Goal: Feedback & Contribution: Contribute content

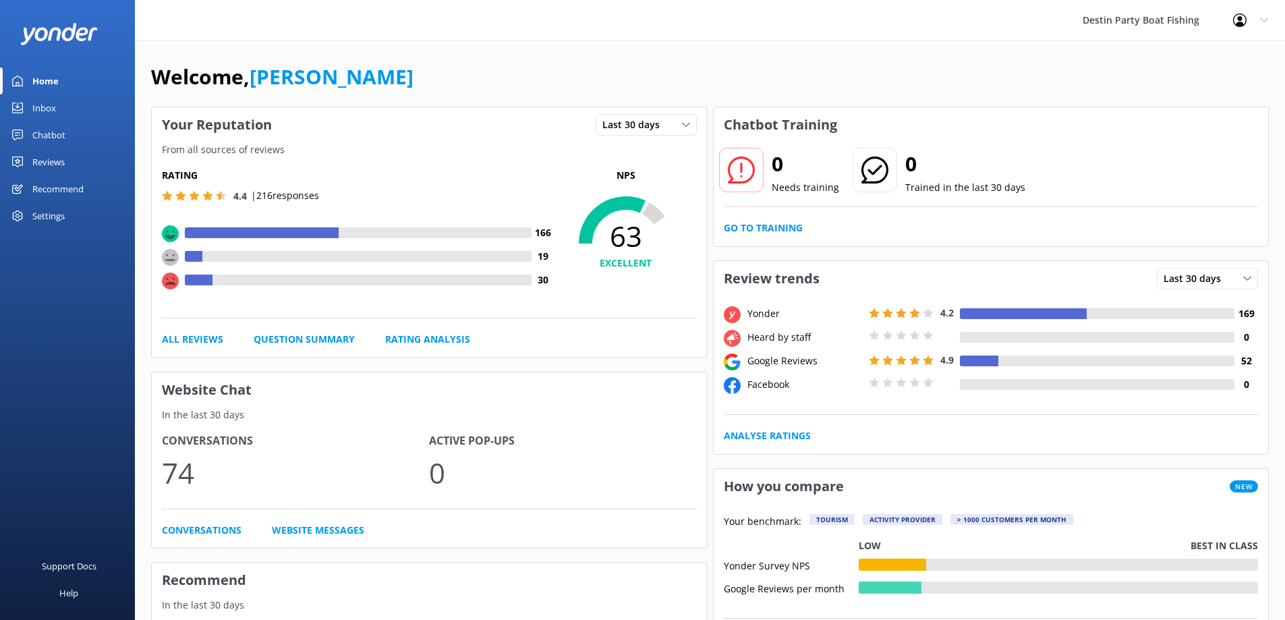
click at [40, 111] on div "Inbox" at bounding box center [44, 107] width 24 height 27
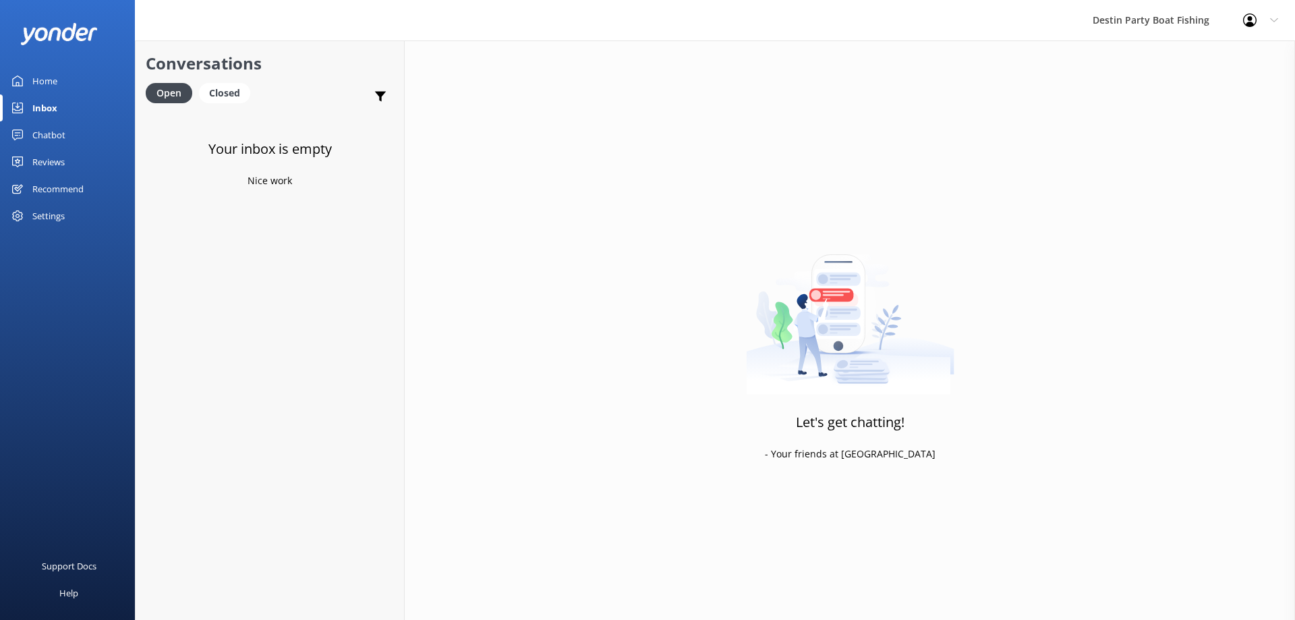
click at [38, 106] on div "Inbox" at bounding box center [44, 107] width 25 height 27
click at [47, 155] on div "Reviews" at bounding box center [48, 161] width 32 height 27
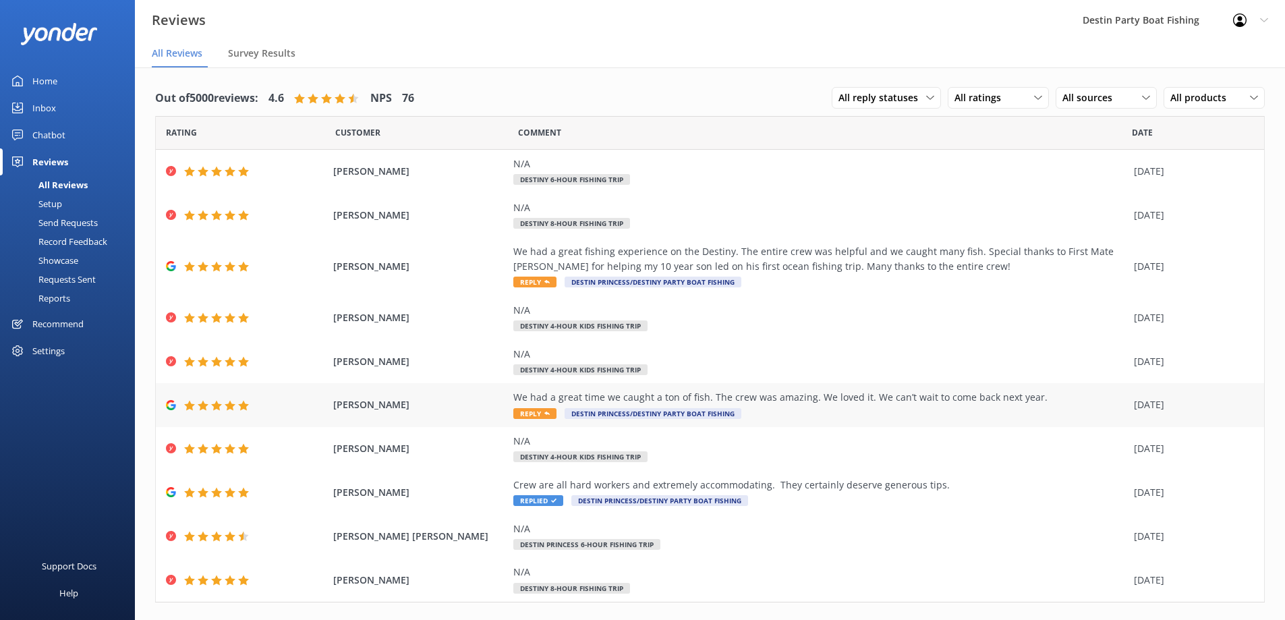
click at [526, 413] on span "Reply" at bounding box center [534, 413] width 43 height 11
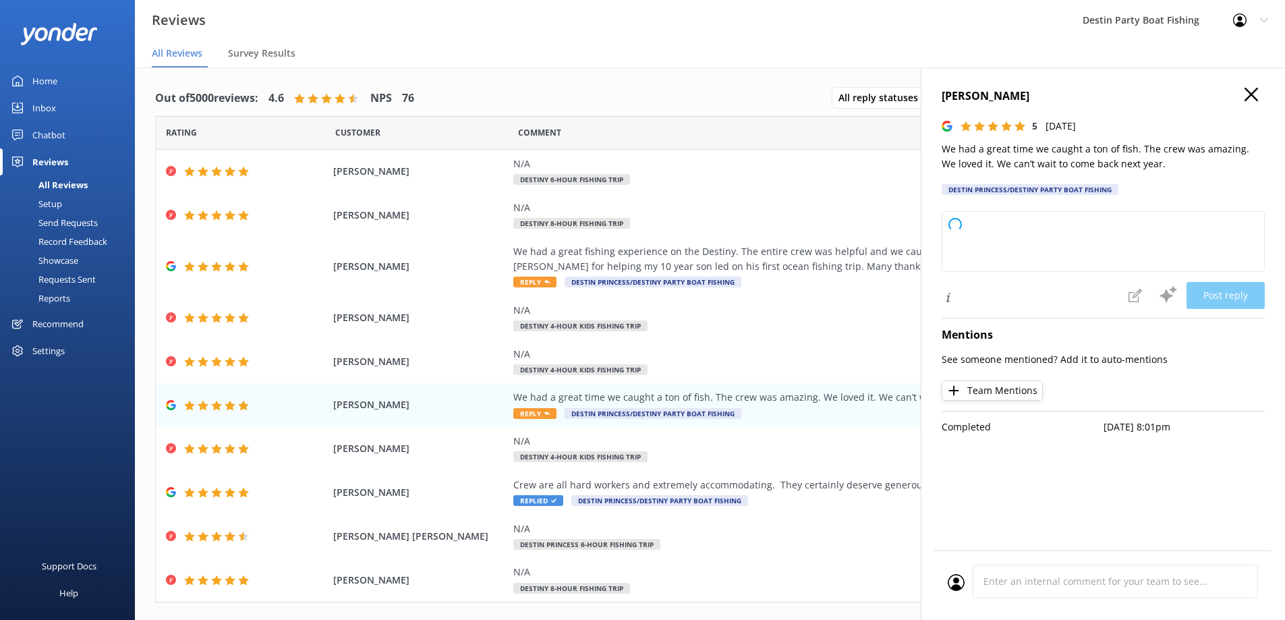
type textarea "Thank you so much for your wonderful review! We're thrilled to hear you had a f…"
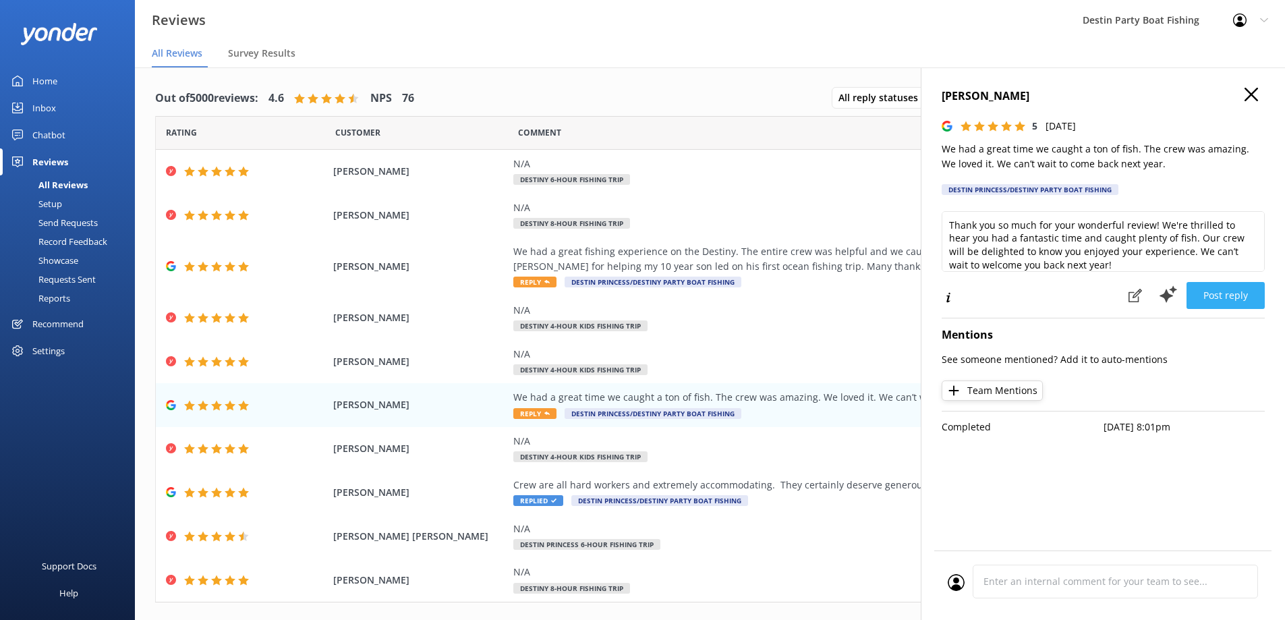
click at [1217, 292] on button "Post reply" at bounding box center [1225, 295] width 78 height 27
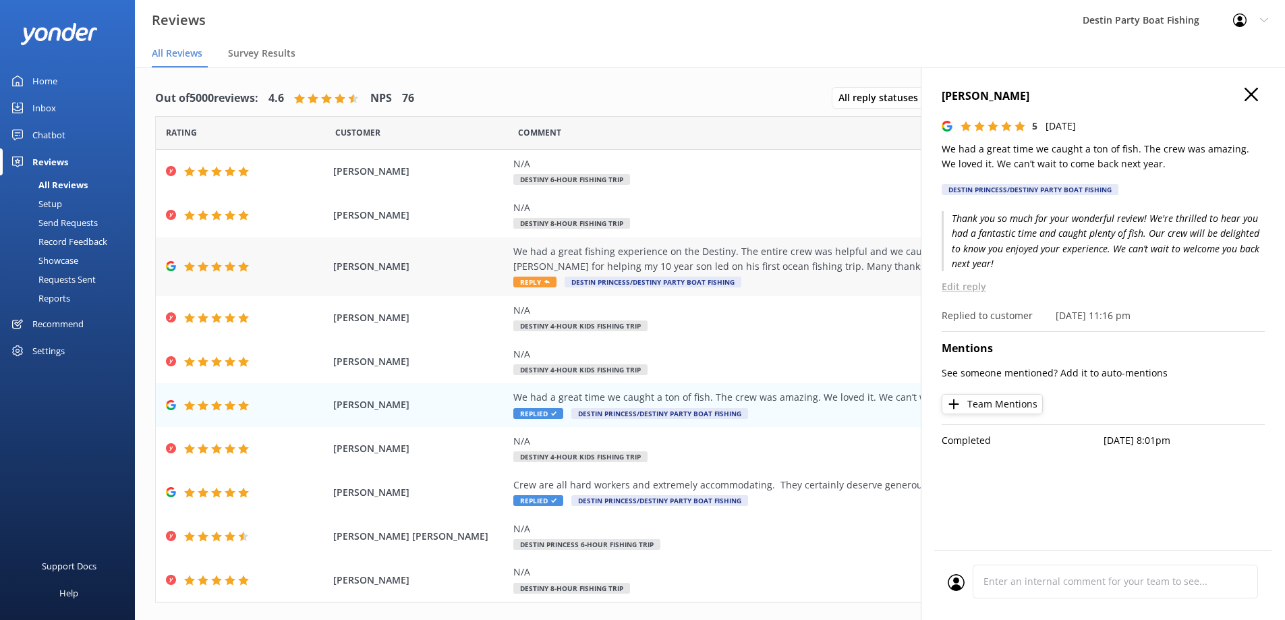
click at [544, 283] on icon at bounding box center [546, 281] width 5 height 5
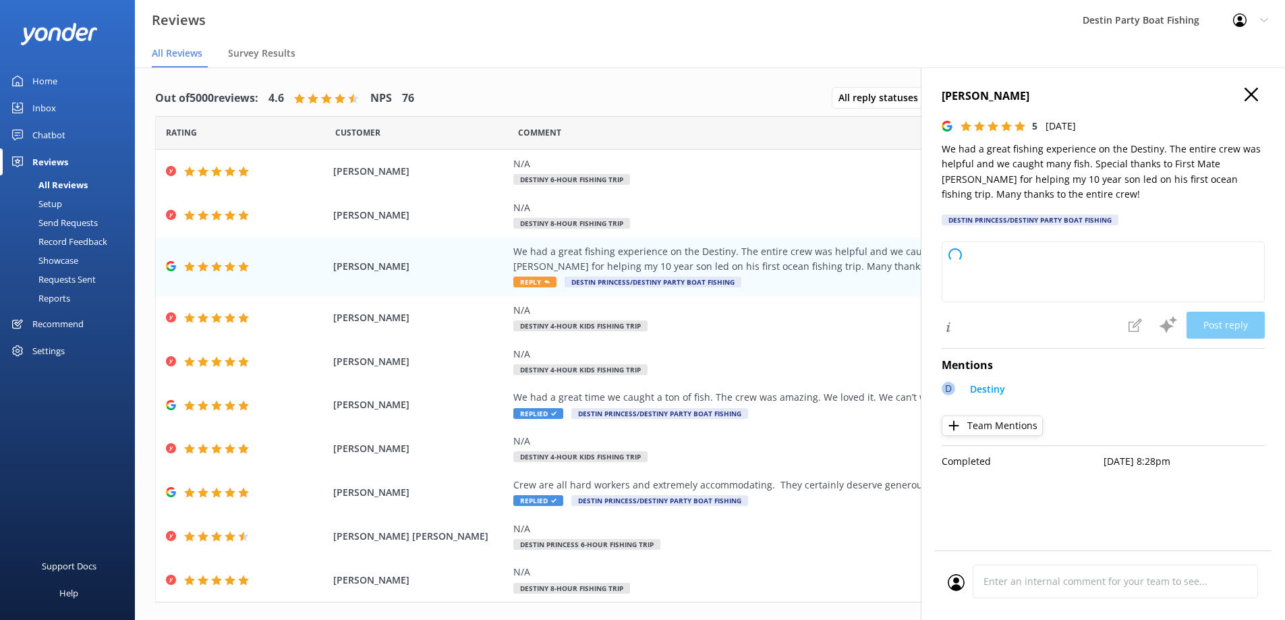
type textarea "Thank you so much for your wonderful review! We're thrilled to hear you and you…"
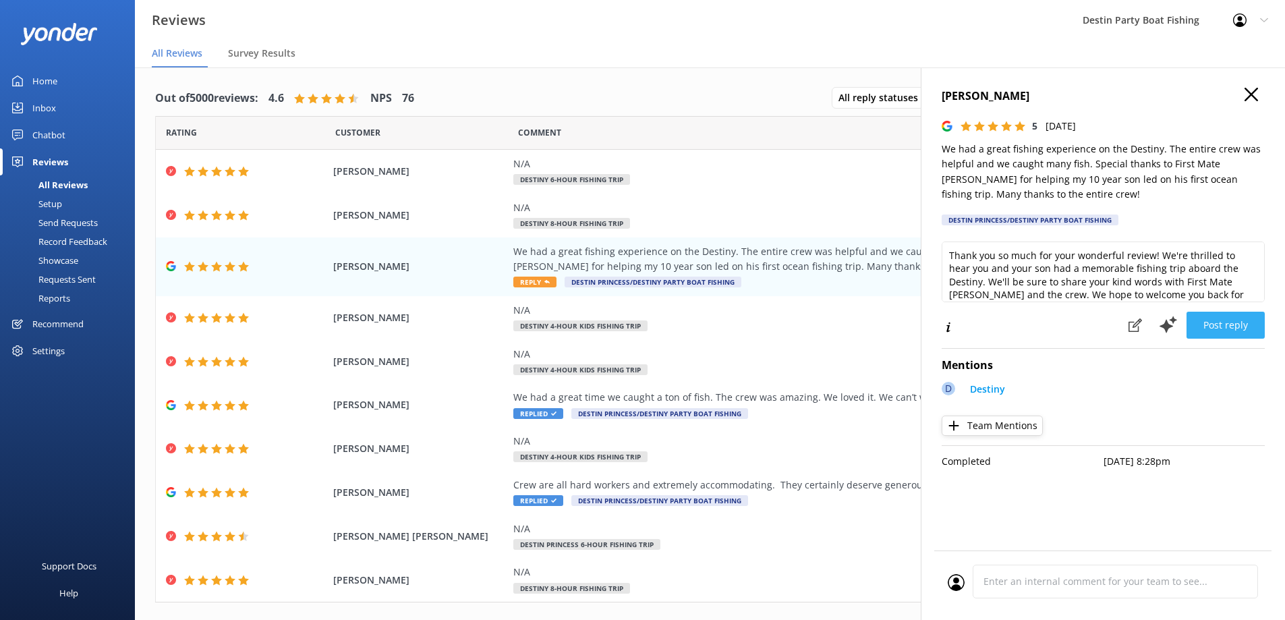
click at [1222, 325] on button "Post reply" at bounding box center [1225, 325] width 78 height 27
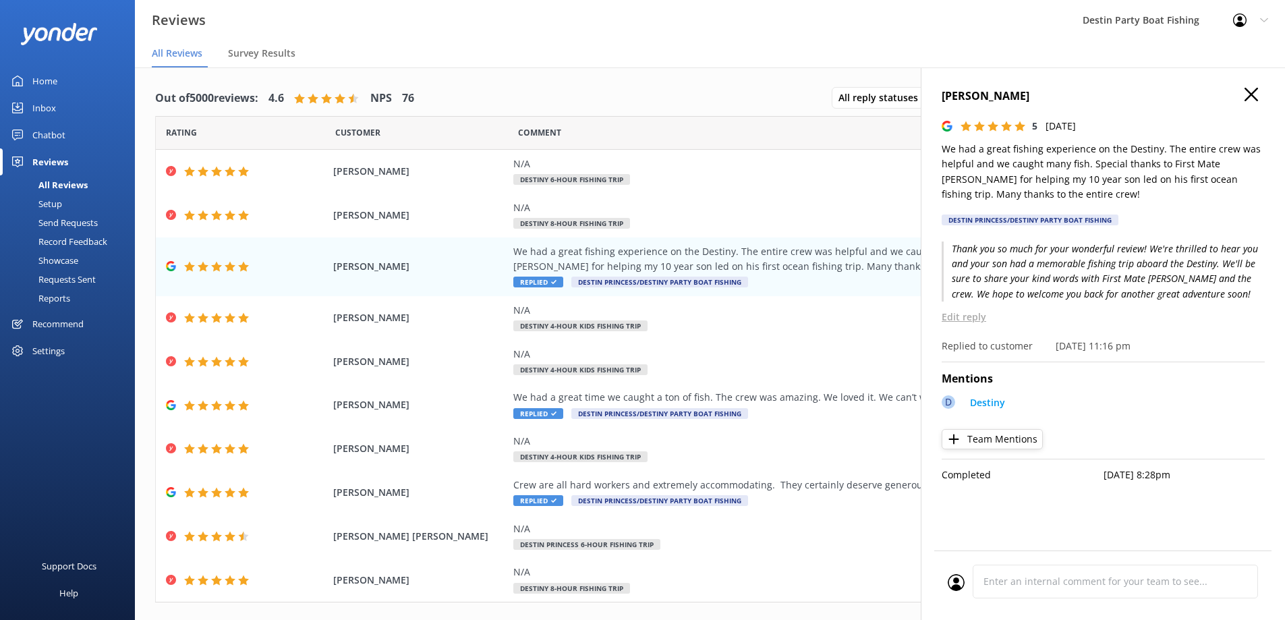
click at [49, 80] on div "Home" at bounding box center [44, 80] width 25 height 27
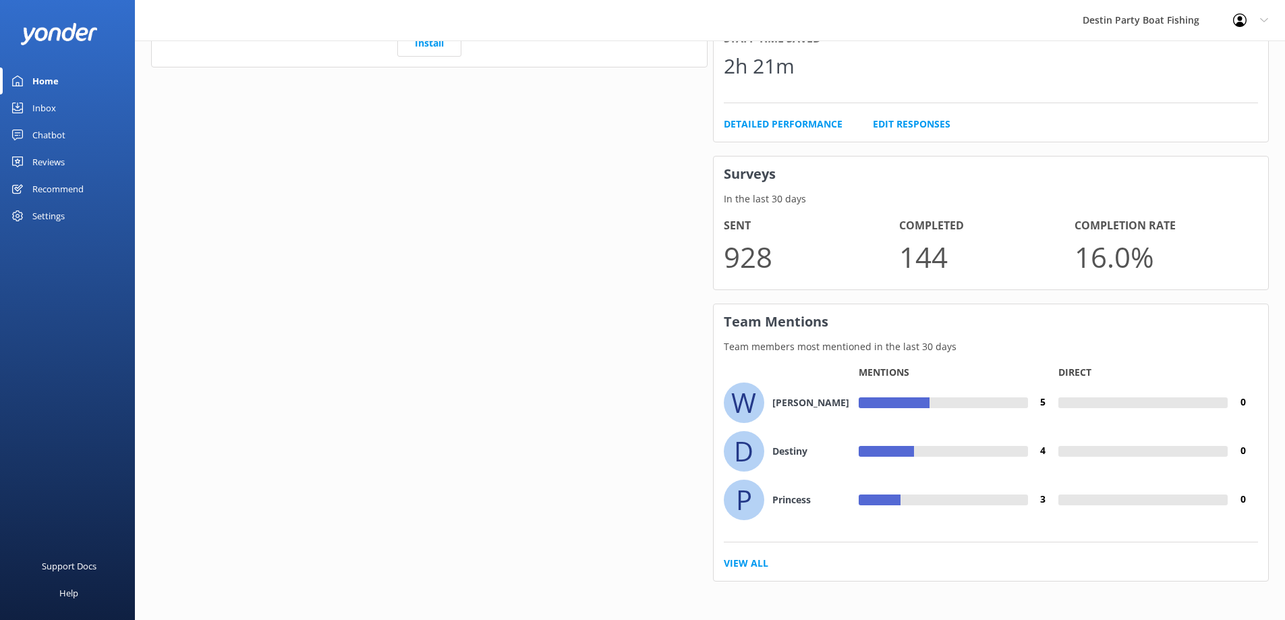
scroll to position [821, 0]
click at [873, 364] on p "Mentions" at bounding box center [884, 370] width 51 height 13
click at [743, 560] on link "View All" at bounding box center [746, 561] width 45 height 15
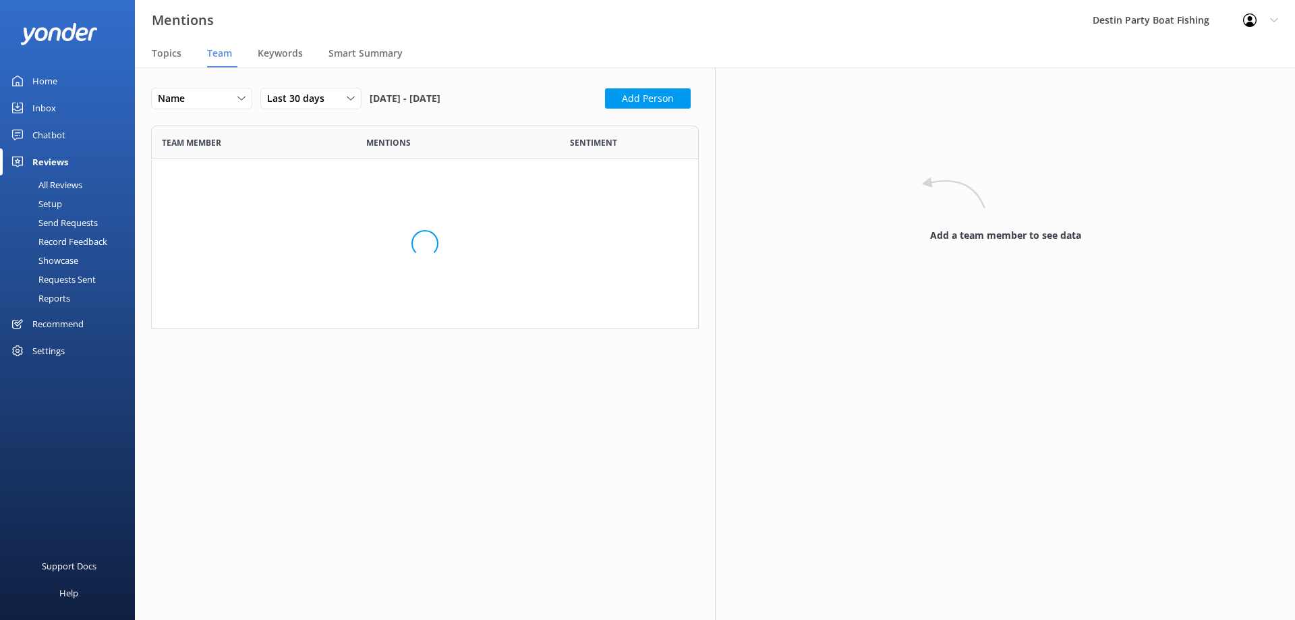
scroll to position [1050, 527]
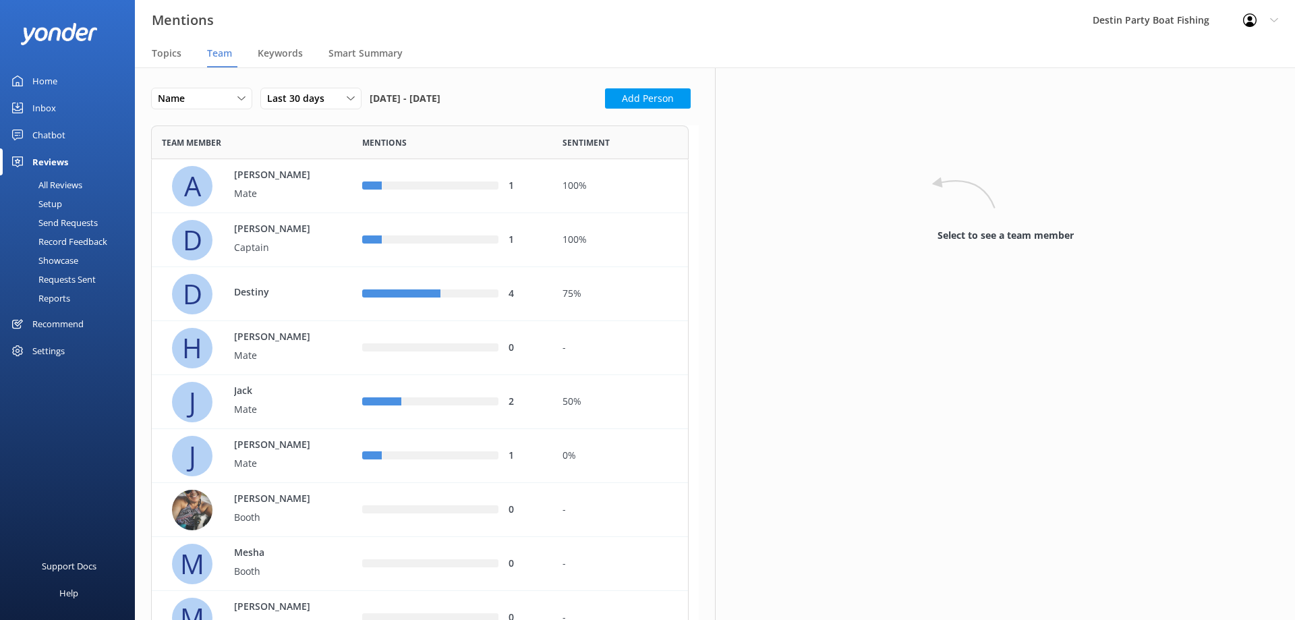
click at [221, 58] on span "Team" at bounding box center [219, 53] width 25 height 13
click at [240, 198] on p "Mate" at bounding box center [278, 193] width 88 height 15
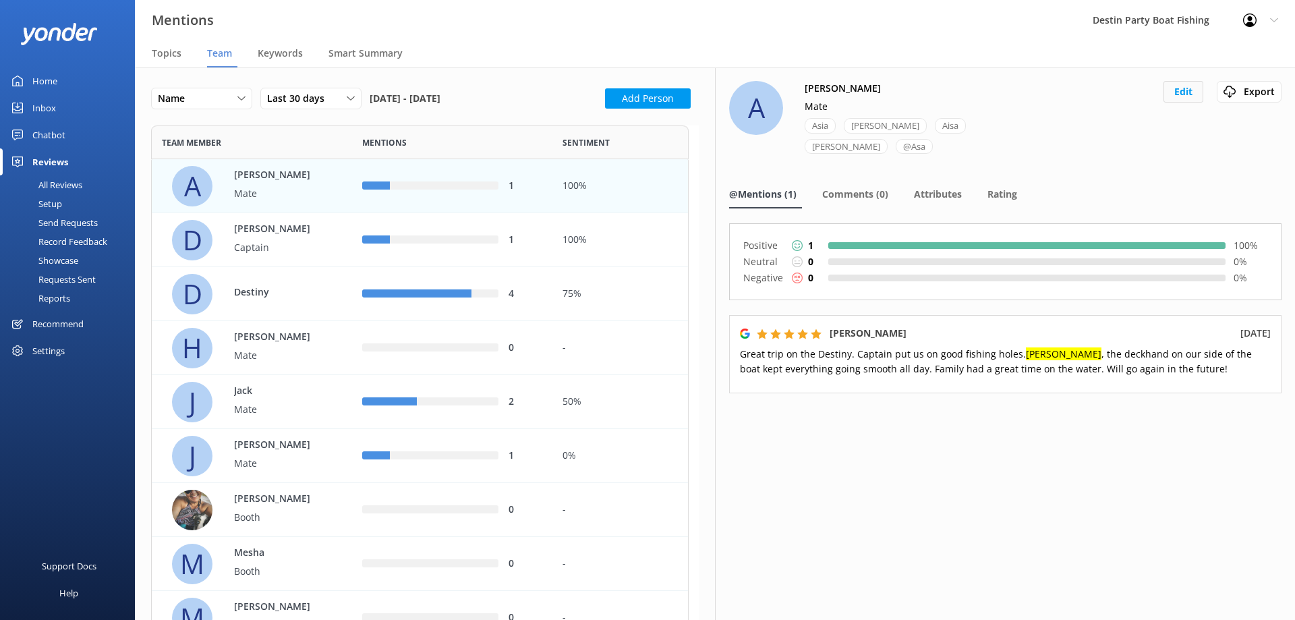
click at [1186, 96] on button "Edit" at bounding box center [1184, 92] width 40 height 22
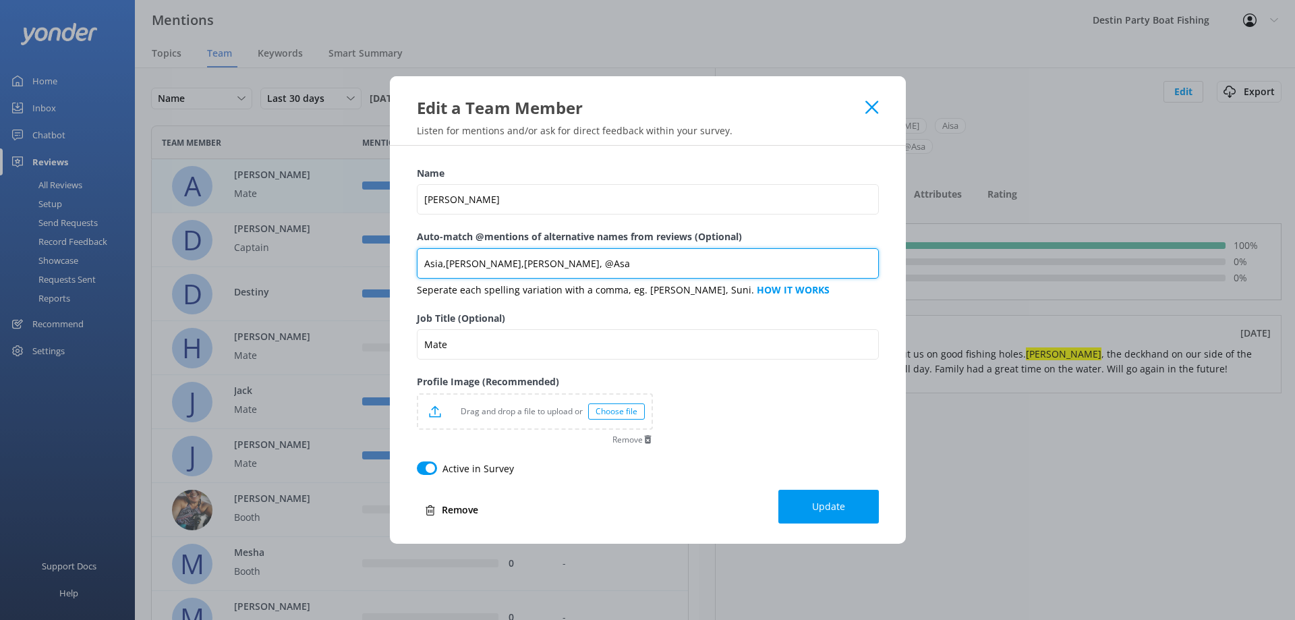
click at [550, 263] on input "Asia,[PERSON_NAME],[PERSON_NAME], @Asa" at bounding box center [648, 263] width 462 height 30
type input "Asia,[PERSON_NAME],[PERSON_NAME], [PERSON_NAME], @Asa, Aysa"
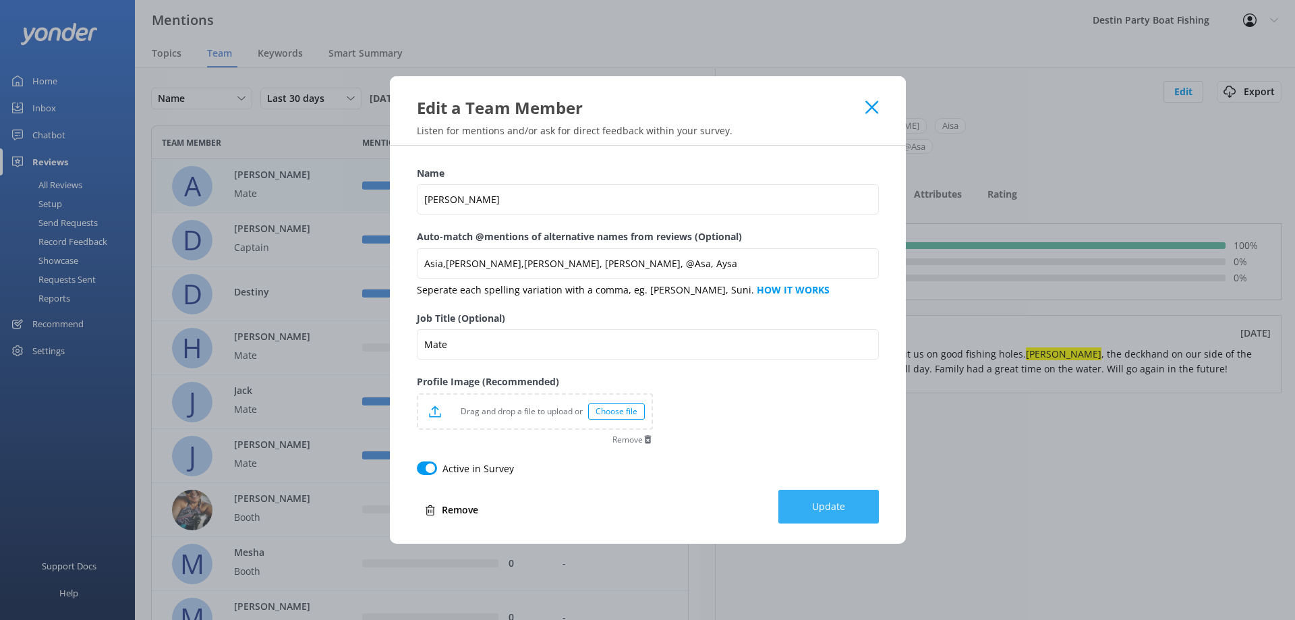
click at [833, 504] on span "Update" at bounding box center [828, 506] width 33 height 13
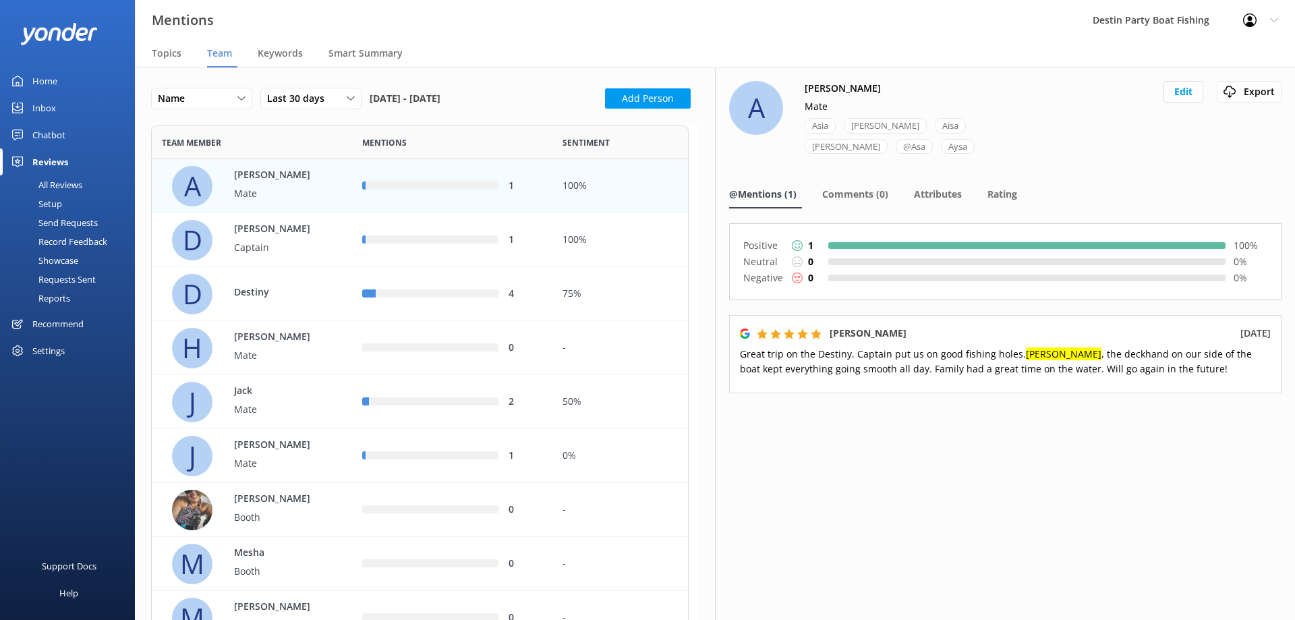
scroll to position [1050, 527]
click at [250, 186] on p "Mate" at bounding box center [278, 193] width 88 height 15
click at [248, 186] on p "Mate" at bounding box center [278, 193] width 88 height 15
click at [354, 99] on icon at bounding box center [351, 98] width 8 height 8
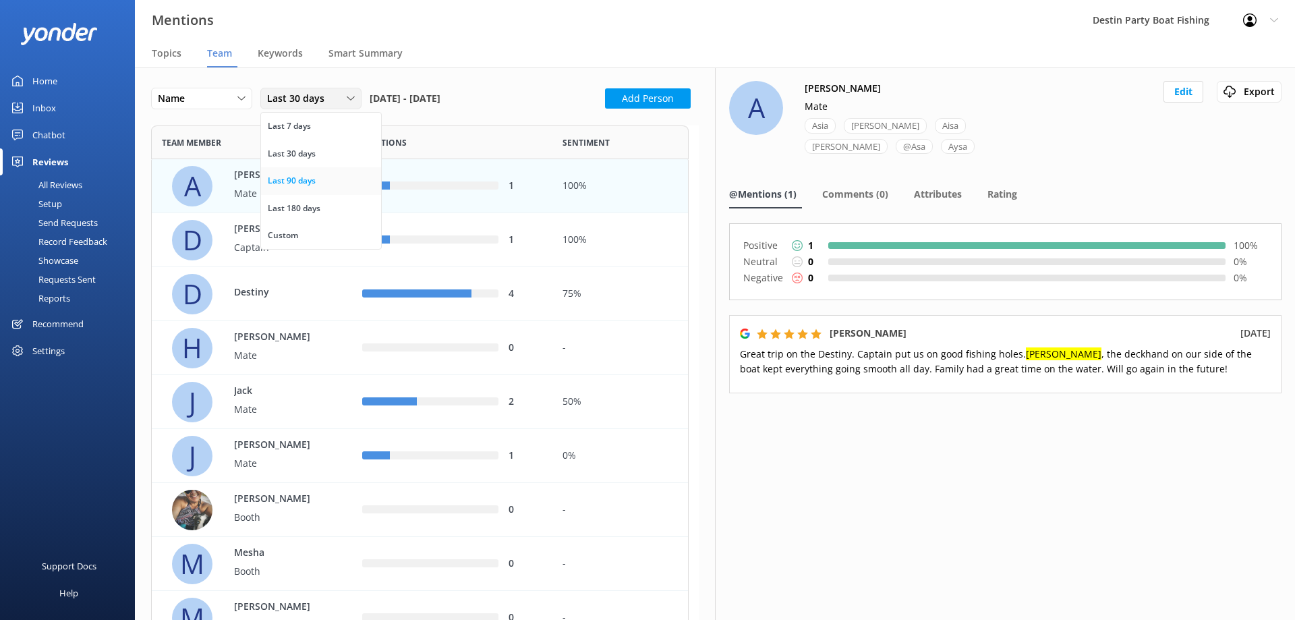
click at [308, 182] on div "Last 90 days" at bounding box center [292, 180] width 48 height 13
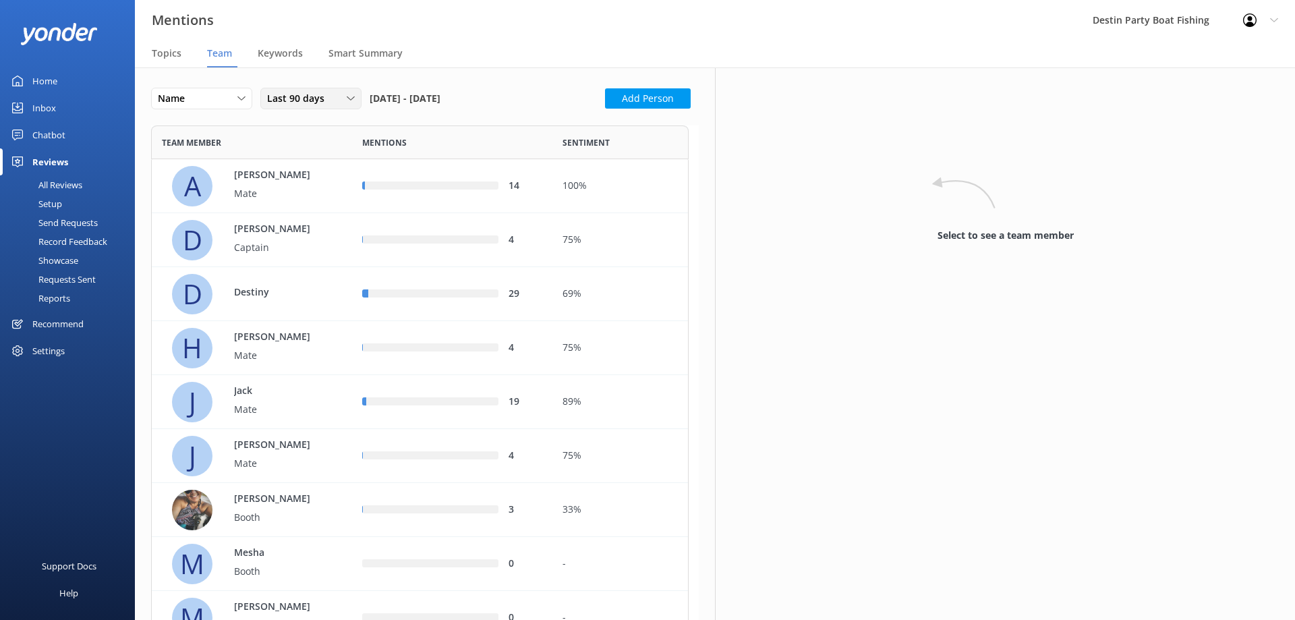
scroll to position [1050, 527]
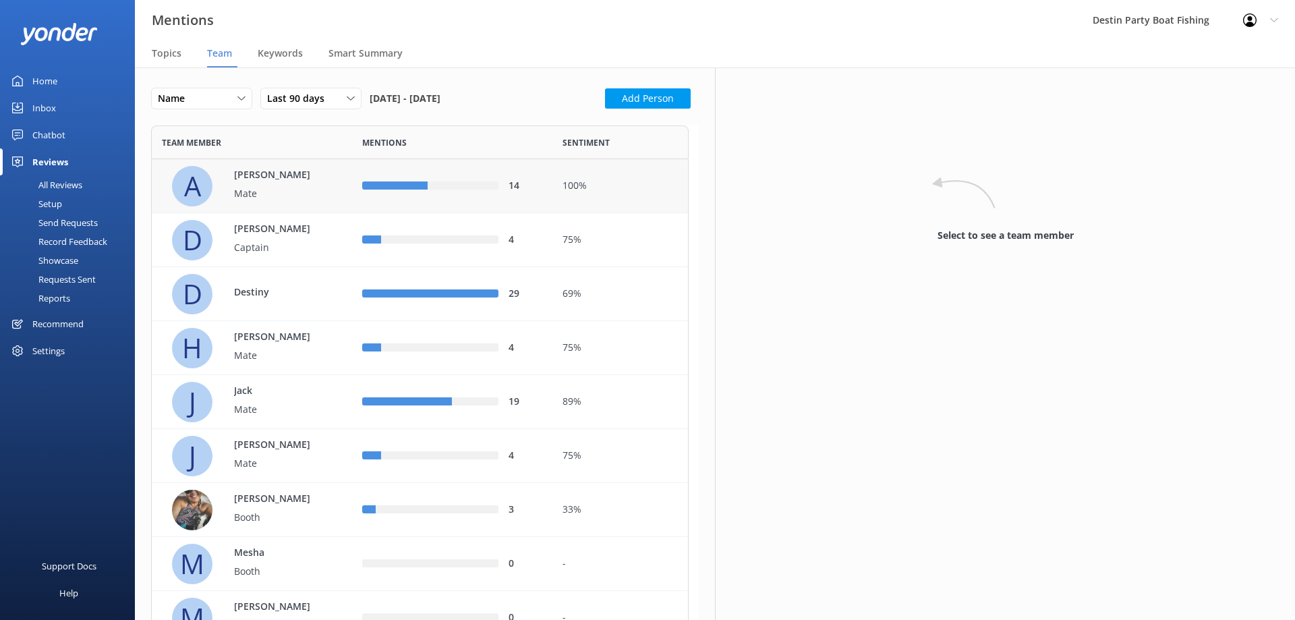
click at [244, 188] on p "Mate" at bounding box center [278, 193] width 88 height 15
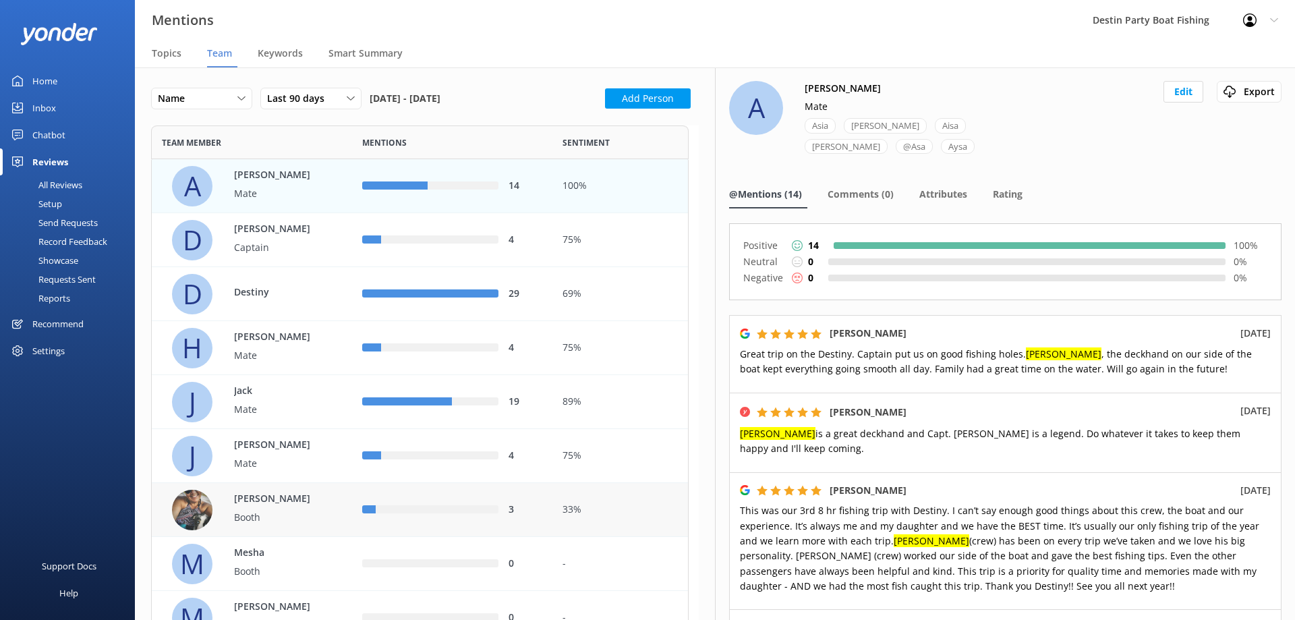
click at [270, 505] on p "[PERSON_NAME]" at bounding box center [278, 499] width 88 height 15
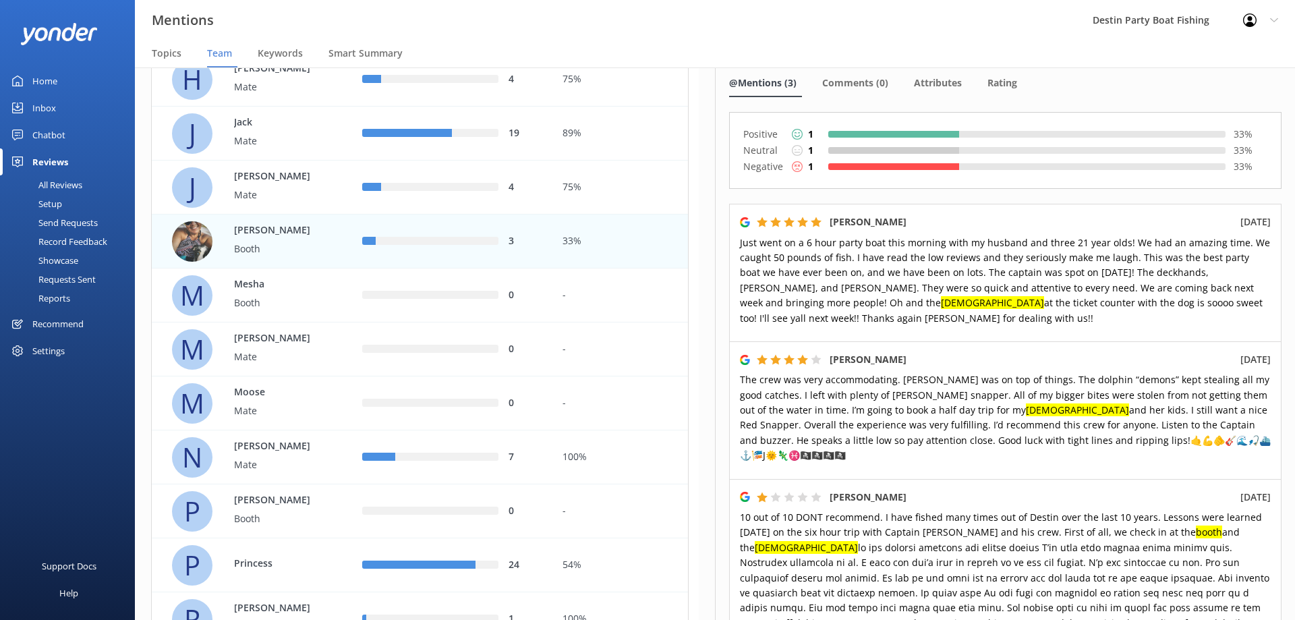
scroll to position [270, 0]
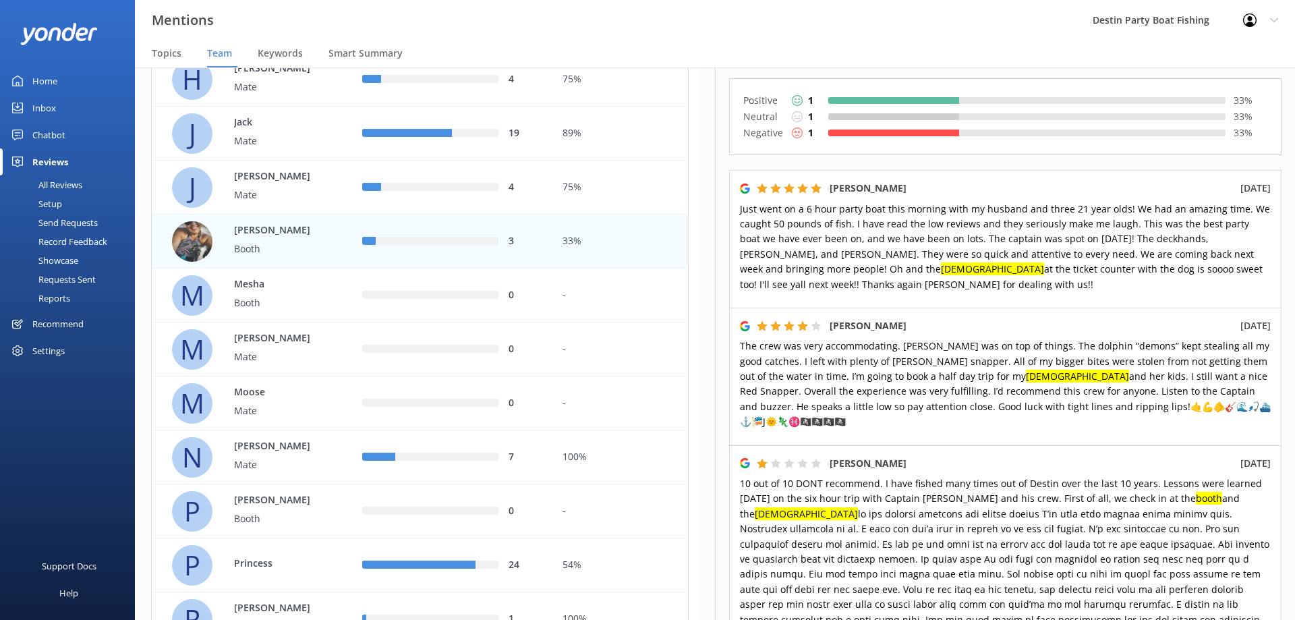
click at [236, 234] on p "[PERSON_NAME]" at bounding box center [278, 230] width 88 height 15
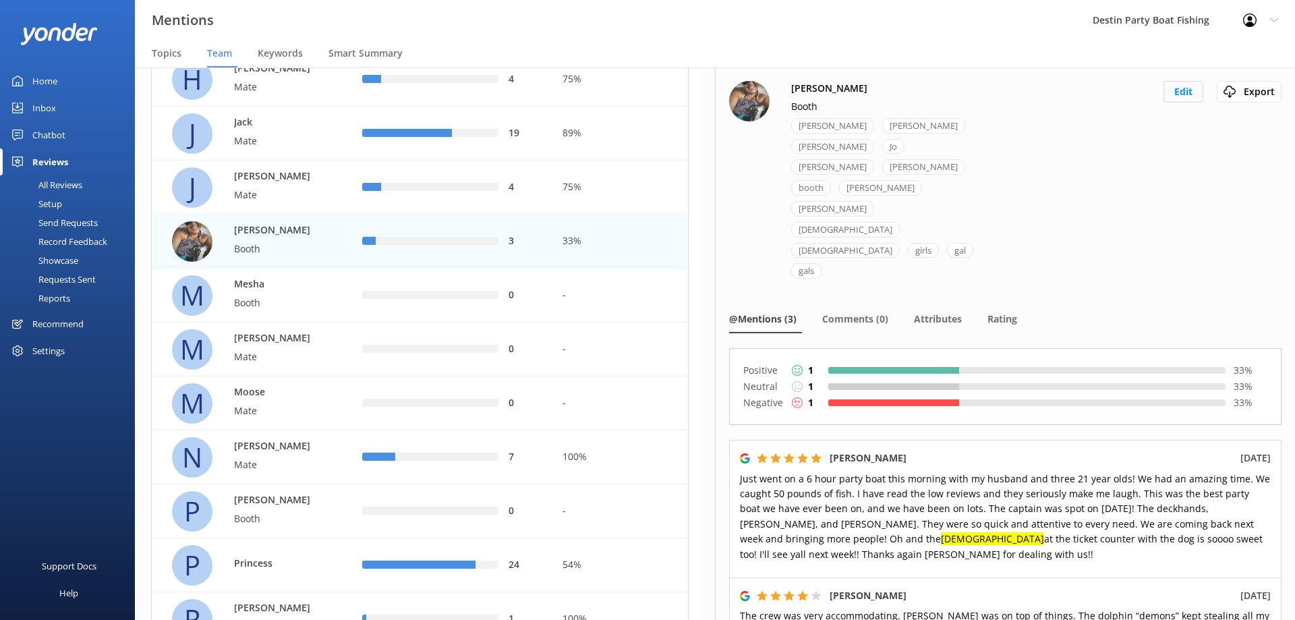
click at [1181, 92] on button "Edit" at bounding box center [1184, 92] width 40 height 22
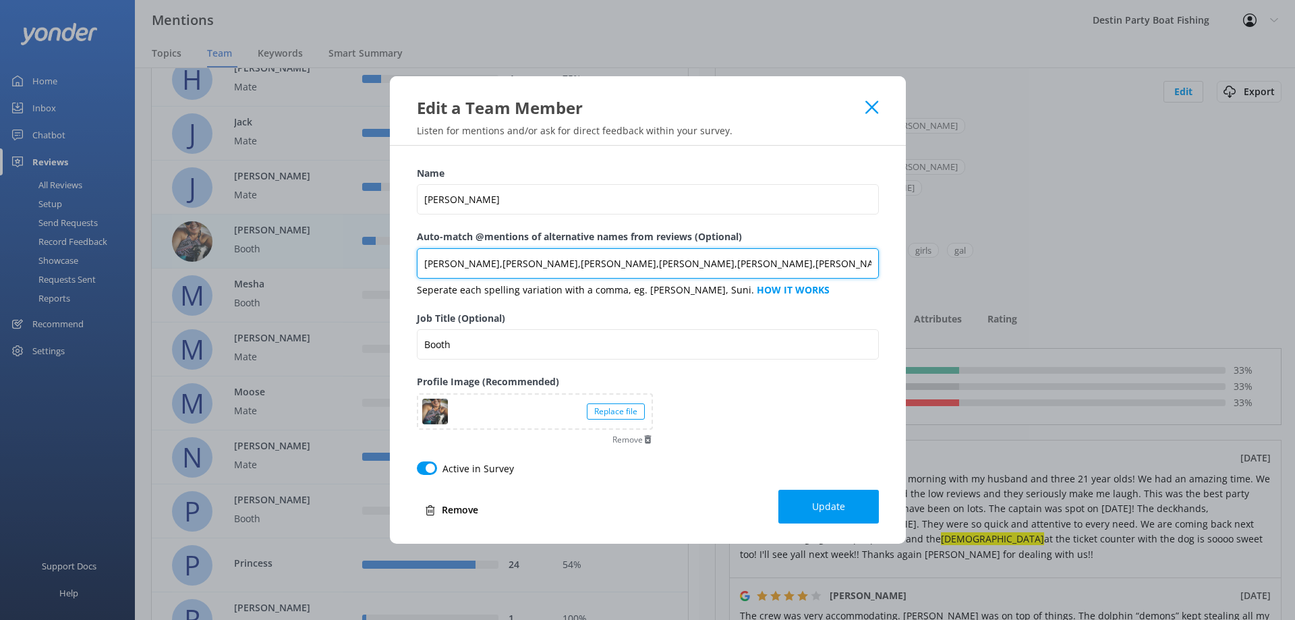
drag, startPoint x: 696, startPoint y: 264, endPoint x: 706, endPoint y: 250, distance: 17.0
click at [695, 264] on input "[PERSON_NAME],[PERSON_NAME],[PERSON_NAME],[PERSON_NAME],[PERSON_NAME],[PERSON_N…" at bounding box center [648, 263] width 462 height 30
click at [698, 263] on input "[PERSON_NAME],[PERSON_NAME],[PERSON_NAME],[PERSON_NAME],[PERSON_NAME],[PERSON_N…" at bounding box center [648, 263] width 462 height 30
type input "[PERSON_NAME],[PERSON_NAME],[PERSON_NAME],[PERSON_NAME],[PERSON_NAME],[PERSON_N…"
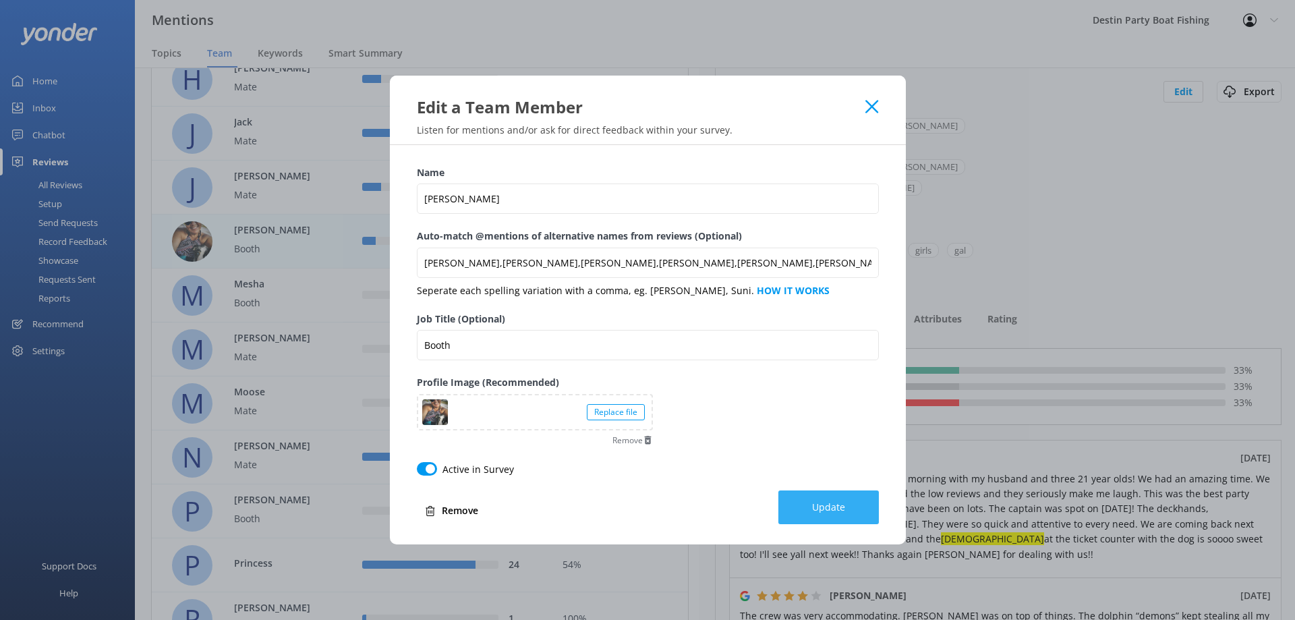
click at [822, 509] on span "Update" at bounding box center [828, 506] width 33 height 13
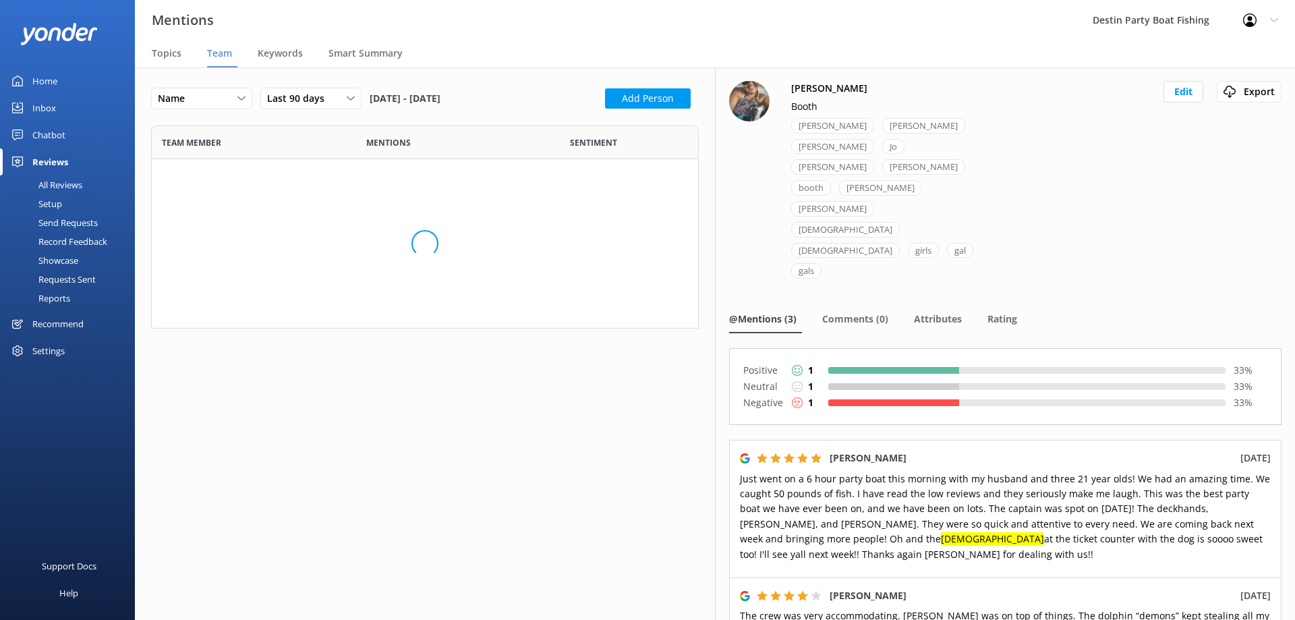
scroll to position [1050, 527]
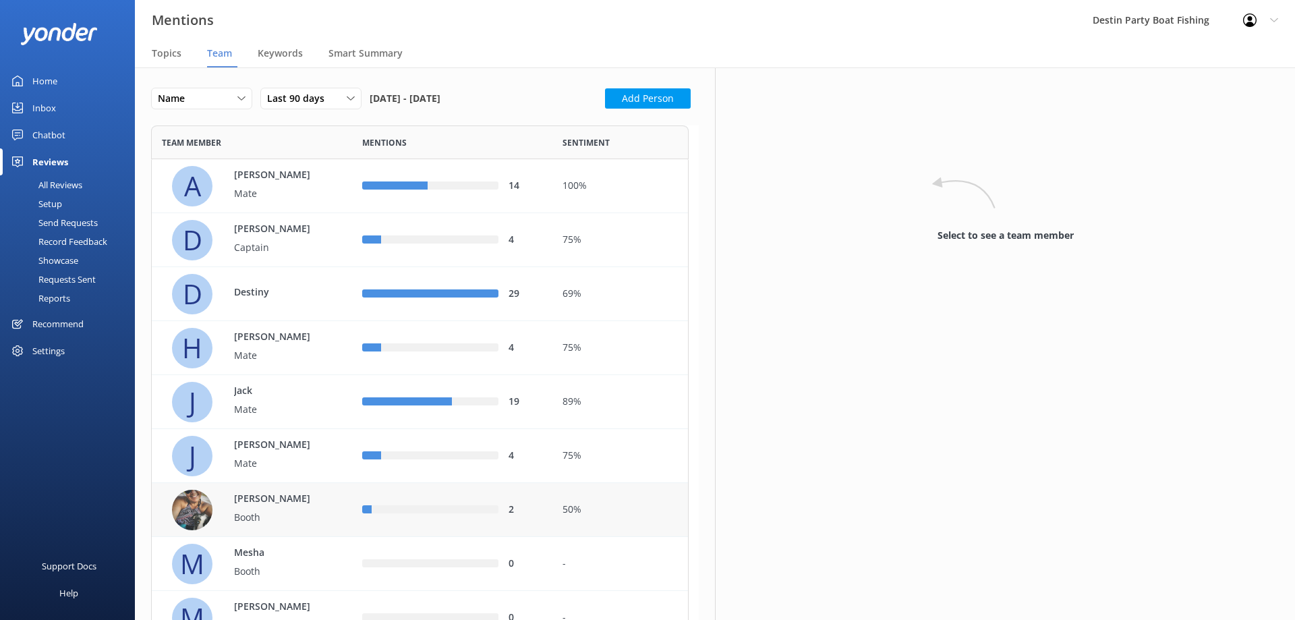
click at [247, 505] on p "[PERSON_NAME]" at bounding box center [278, 499] width 88 height 15
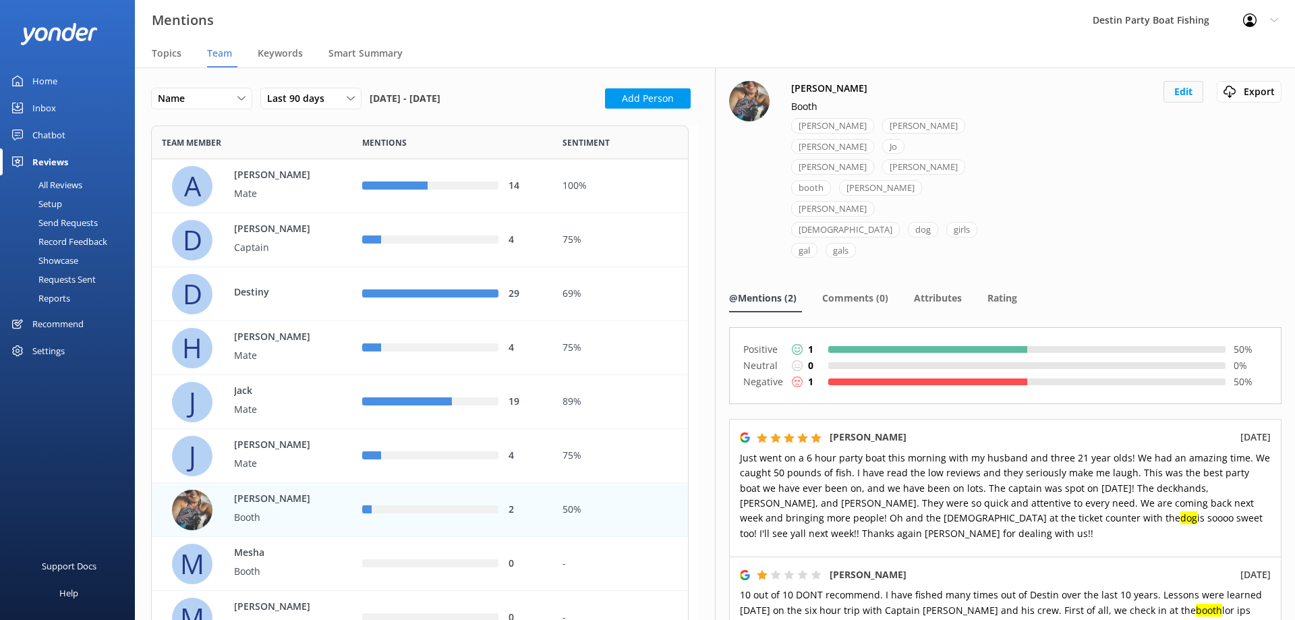
click at [1177, 90] on button "Edit" at bounding box center [1184, 92] width 40 height 22
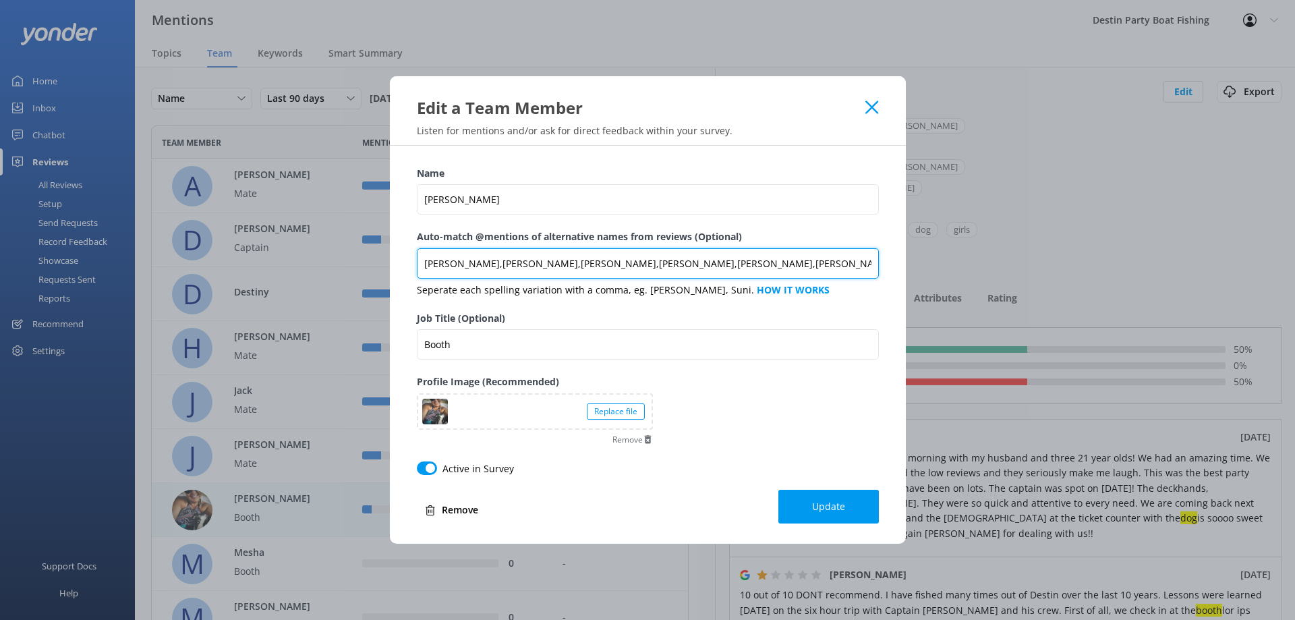
drag, startPoint x: 602, startPoint y: 265, endPoint x: 613, endPoint y: 256, distance: 13.9
click at [602, 264] on input "[PERSON_NAME],[PERSON_NAME],[PERSON_NAME],[PERSON_NAME],[PERSON_NAME],[PERSON_N…" at bounding box center [648, 263] width 462 height 30
type input "[PERSON_NAME],[PERSON_NAME],[PERSON_NAME],[PERSON_NAME],[PERSON_NAME],[PERSON_N…"
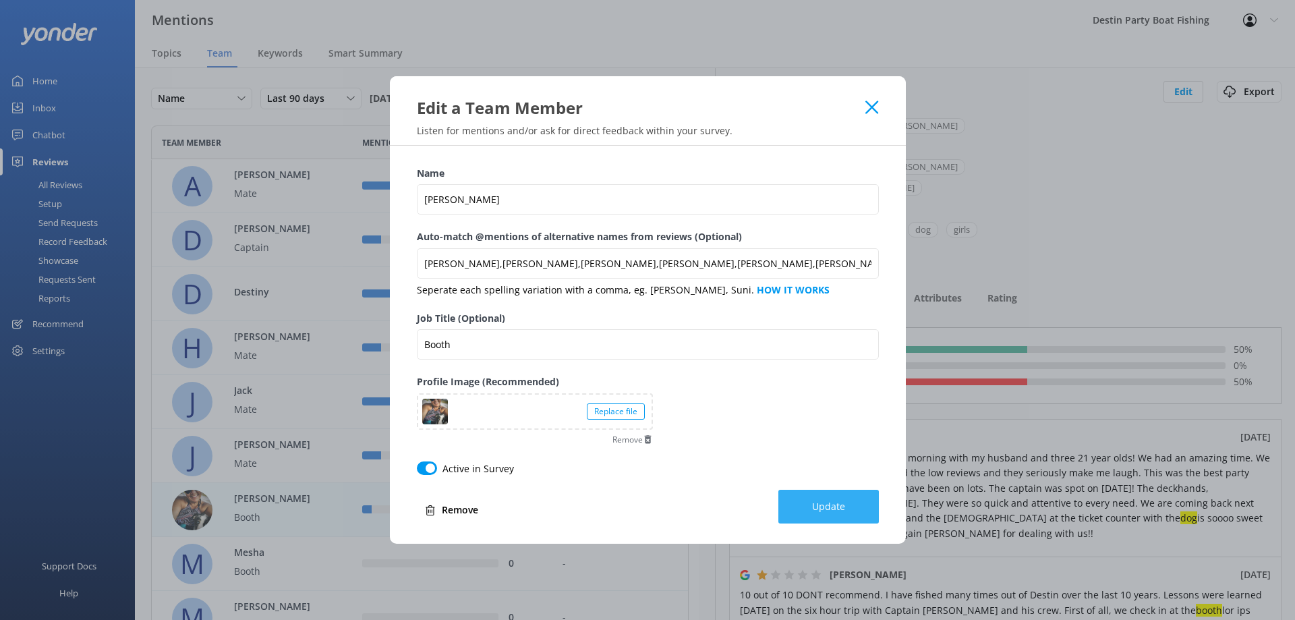
click at [822, 504] on span "Update" at bounding box center [828, 506] width 33 height 13
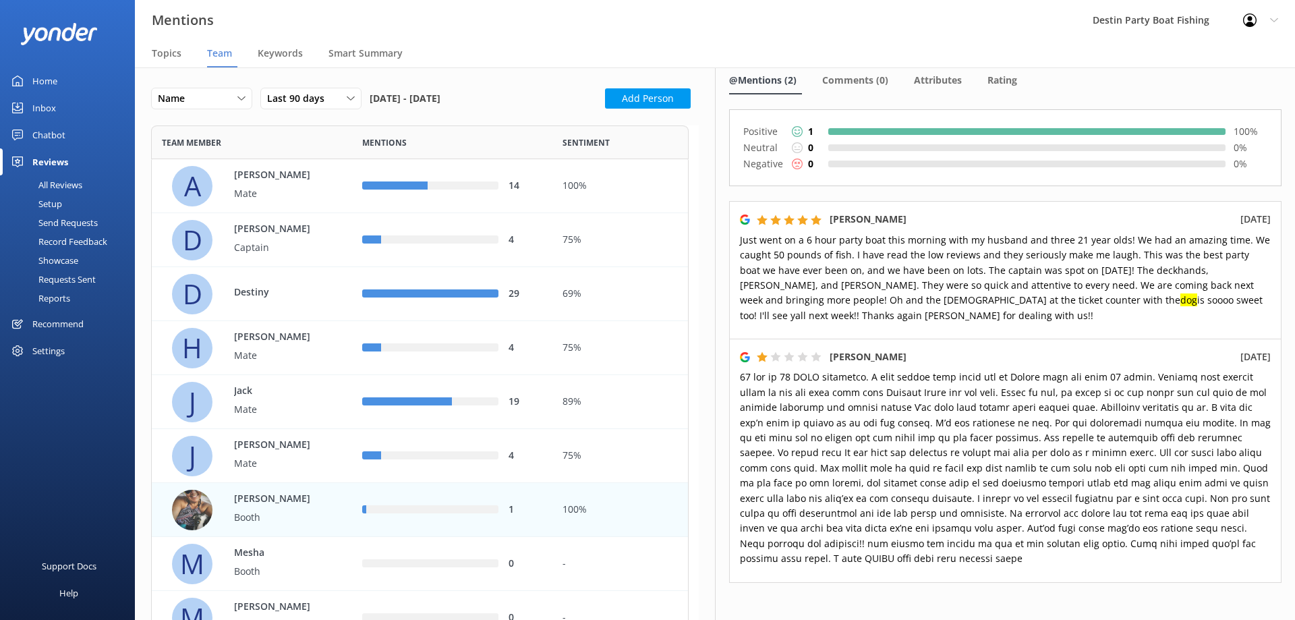
scroll to position [234, 0]
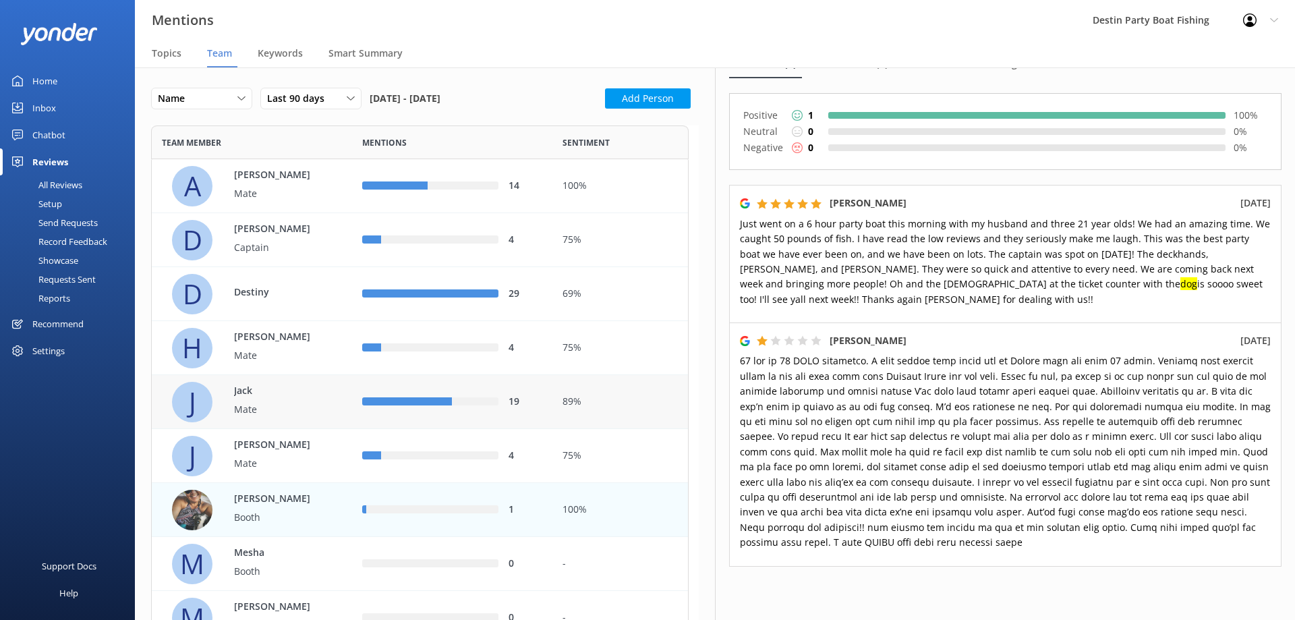
click at [225, 393] on div "[PERSON_NAME]" at bounding box center [271, 402] width 101 height 37
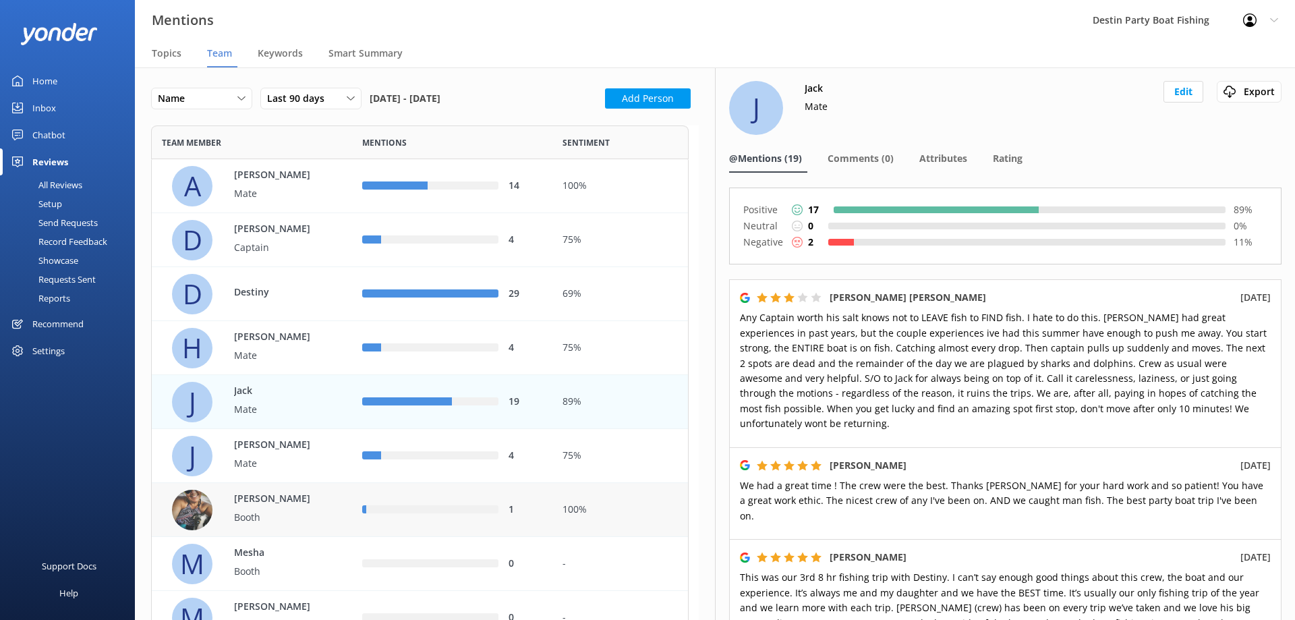
click at [250, 508] on div "[PERSON_NAME]" at bounding box center [271, 510] width 101 height 37
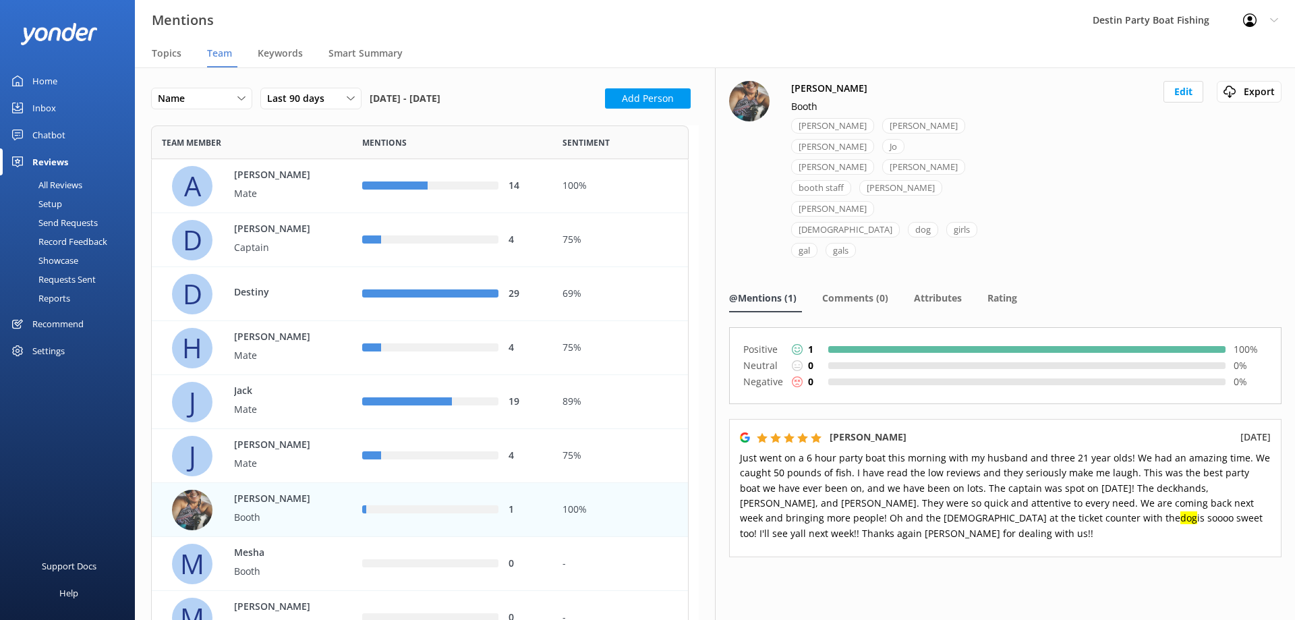
click at [51, 111] on div "Inbox" at bounding box center [44, 107] width 24 height 27
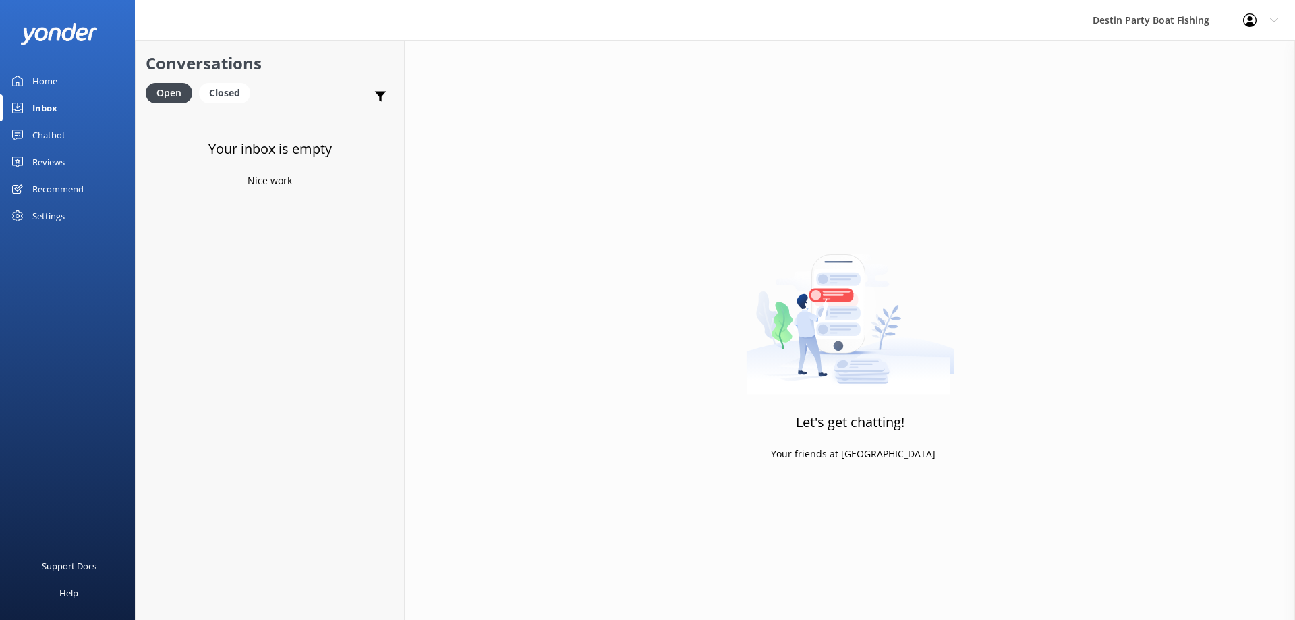
click at [44, 79] on div "Home" at bounding box center [44, 80] width 25 height 27
